Goal: Check status: Check status

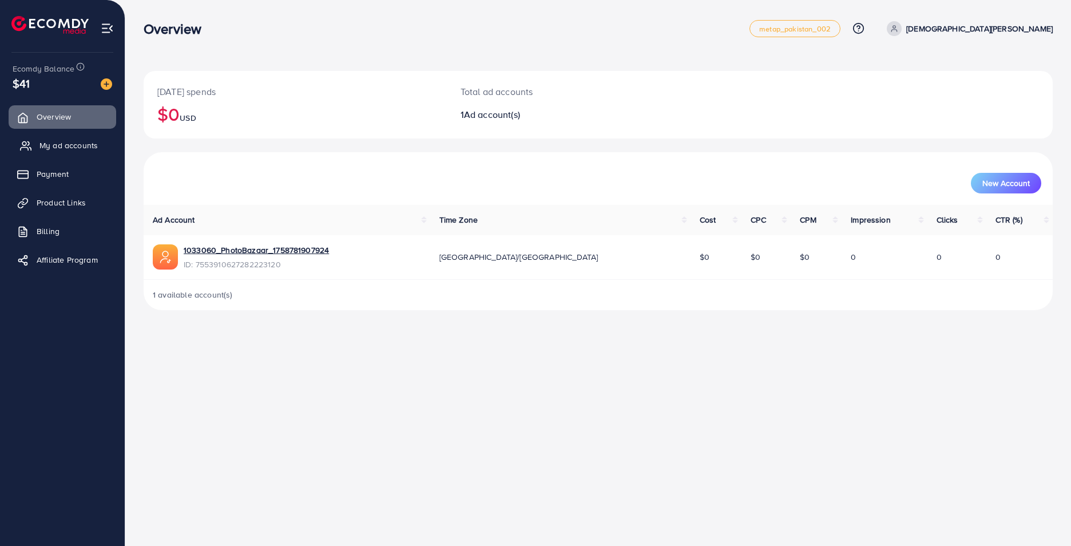
click at [27, 143] on icon at bounding box center [25, 145] width 11 height 11
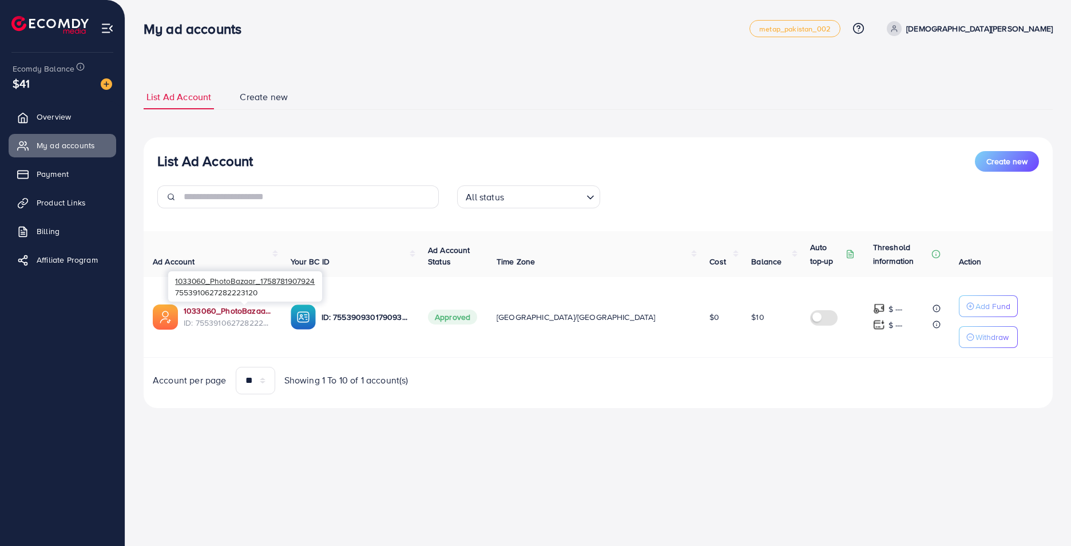
click at [204, 314] on link "1033060_PhotoBazaar_1758781907924" at bounding box center [228, 310] width 89 height 11
click at [42, 156] on link "My ad accounts" at bounding box center [63, 145] width 108 height 23
click at [64, 112] on span "Overview" at bounding box center [56, 116] width 34 height 11
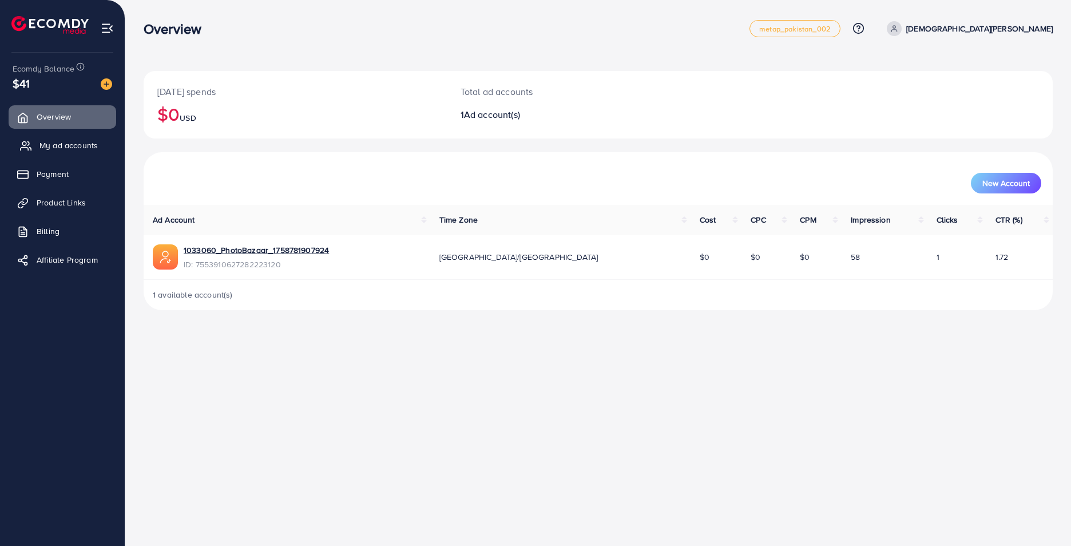
click at [79, 138] on link "My ad accounts" at bounding box center [63, 145] width 108 height 23
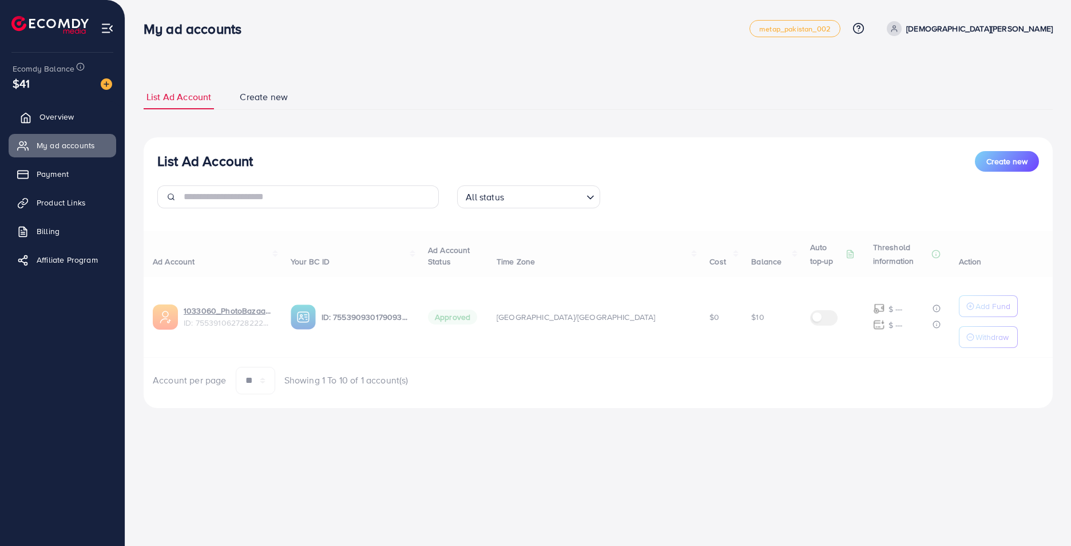
click at [76, 107] on link "Overview" at bounding box center [63, 116] width 108 height 23
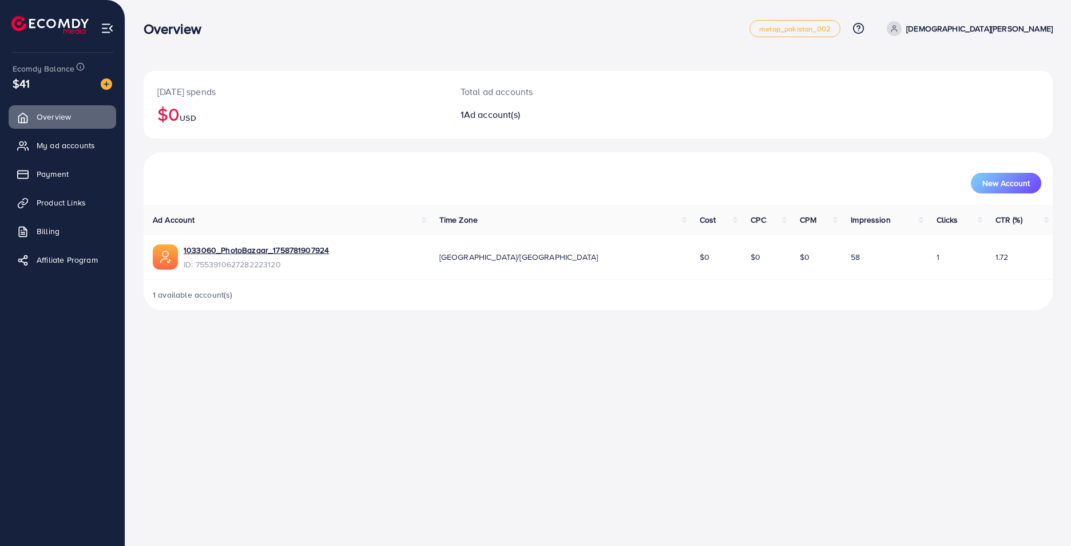
drag, startPoint x: 909, startPoint y: 254, endPoint x: 931, endPoint y: 258, distance: 22.1
click at [931, 258] on td "1" at bounding box center [957, 257] width 59 height 45
drag, startPoint x: 917, startPoint y: 270, endPoint x: 912, endPoint y: 263, distance: 8.6
click at [928, 267] on td "1" at bounding box center [957, 257] width 59 height 45
click at [928, 260] on td "1" at bounding box center [957, 257] width 59 height 45
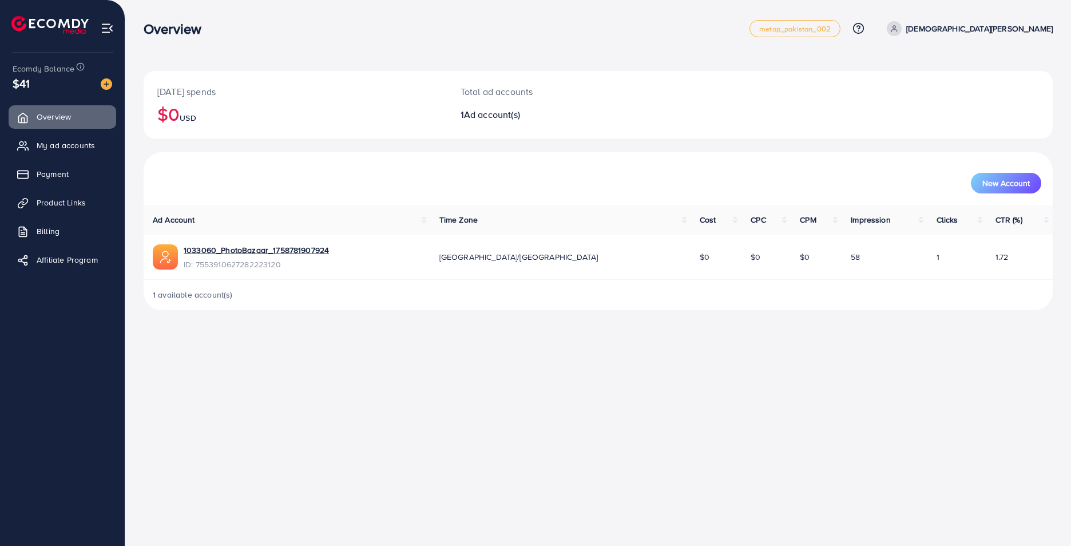
click at [937, 259] on span "1" at bounding box center [938, 256] width 3 height 11
click at [937, 258] on span "1" at bounding box center [938, 256] width 3 height 11
drag, startPoint x: 910, startPoint y: 258, endPoint x: 1004, endPoint y: 249, distance: 94.8
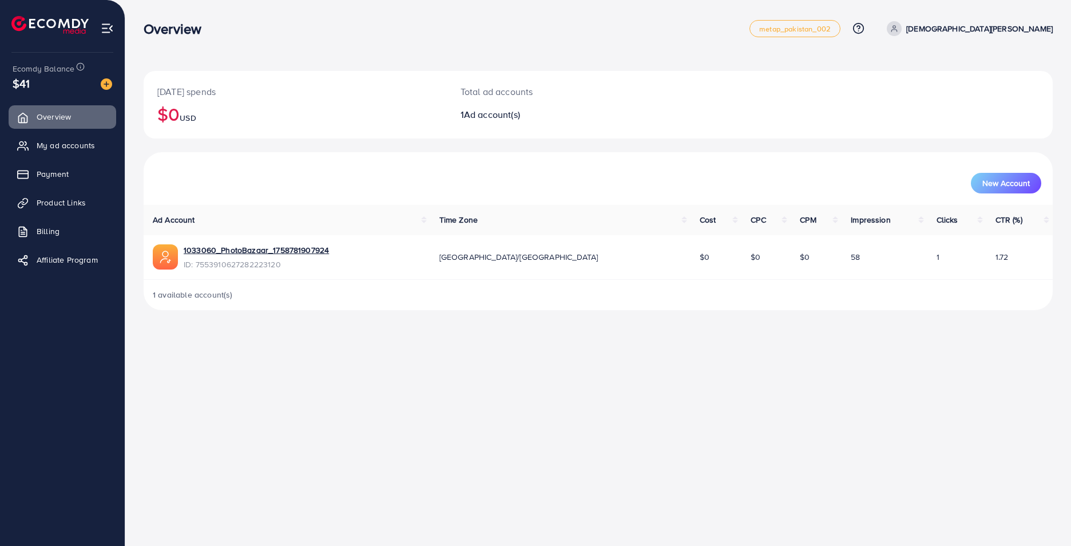
click at [1004, 249] on td "1.72" at bounding box center [1020, 257] width 66 height 45
click at [996, 219] on span "CTR (%)" at bounding box center [1009, 219] width 27 height 11
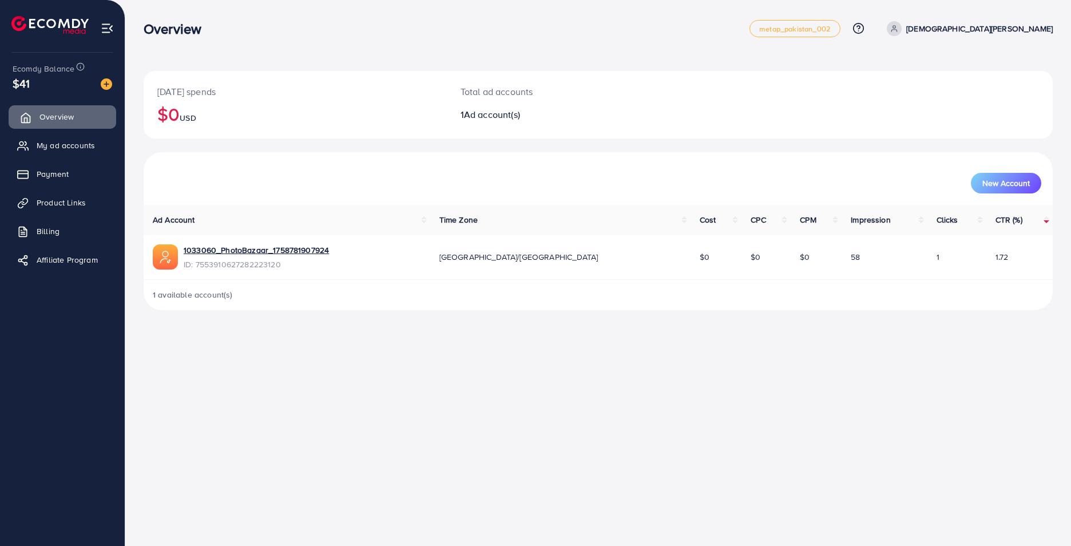
click at [97, 113] on link "Overview" at bounding box center [63, 116] width 108 height 23
click at [64, 149] on span "My ad accounts" at bounding box center [68, 145] width 58 height 11
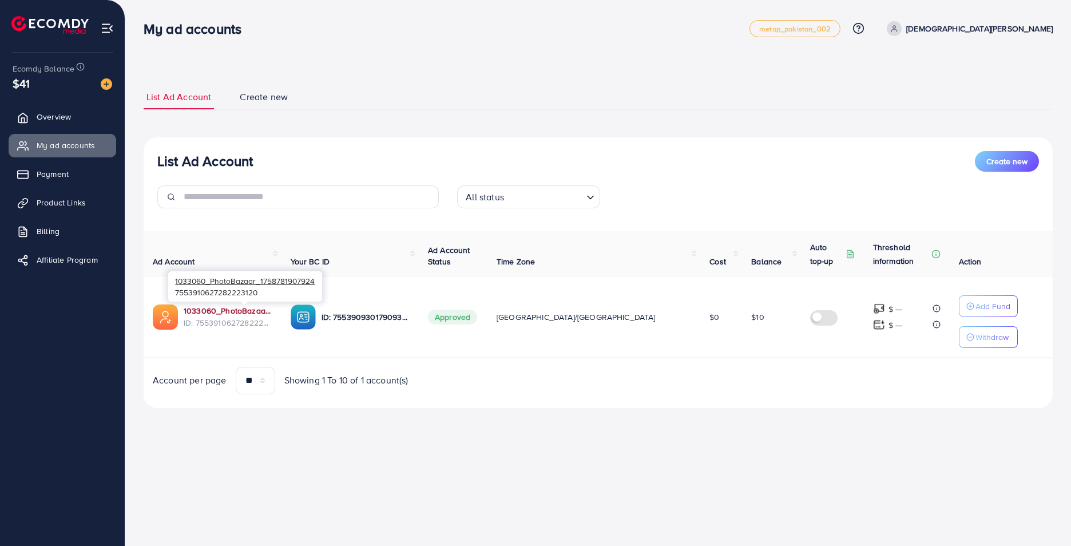
click at [272, 312] on link "1033060_PhotoBazaar_1758781907924" at bounding box center [228, 310] width 89 height 11
